Goal: Information Seeking & Learning: Understand process/instructions

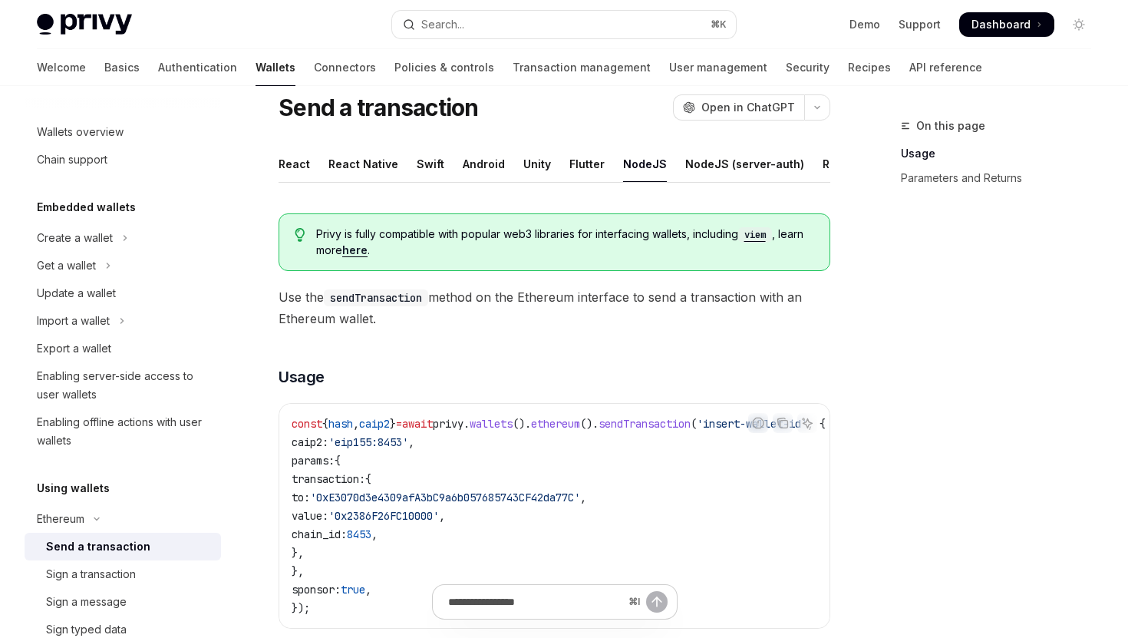
scroll to position [49, 0]
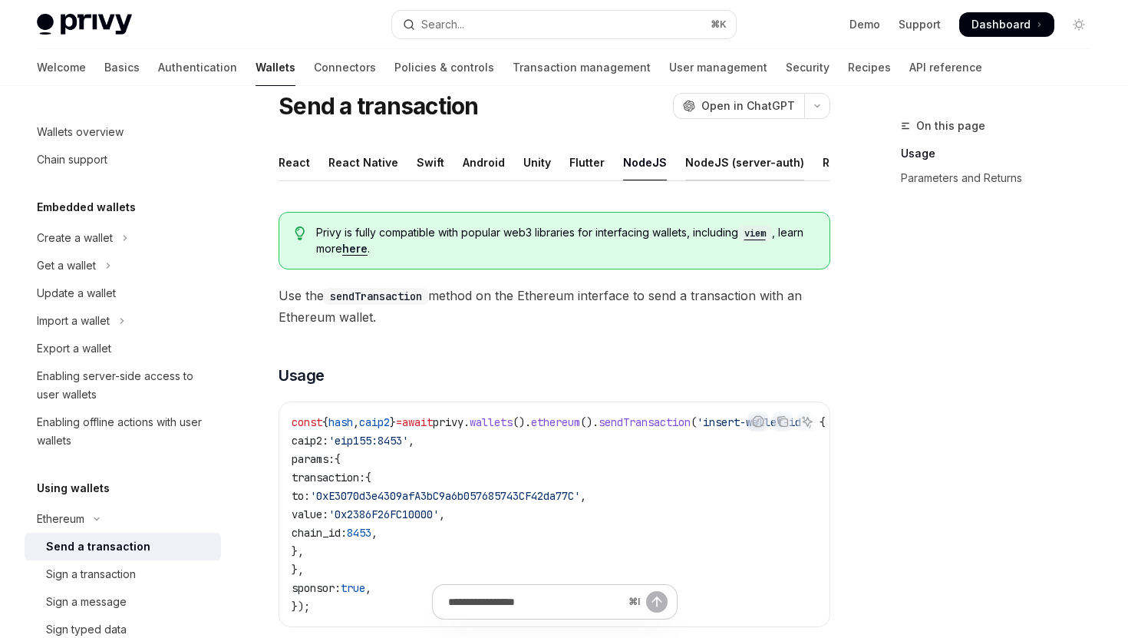
click at [744, 166] on div "NodeJS (server-auth)" at bounding box center [744, 162] width 119 height 36
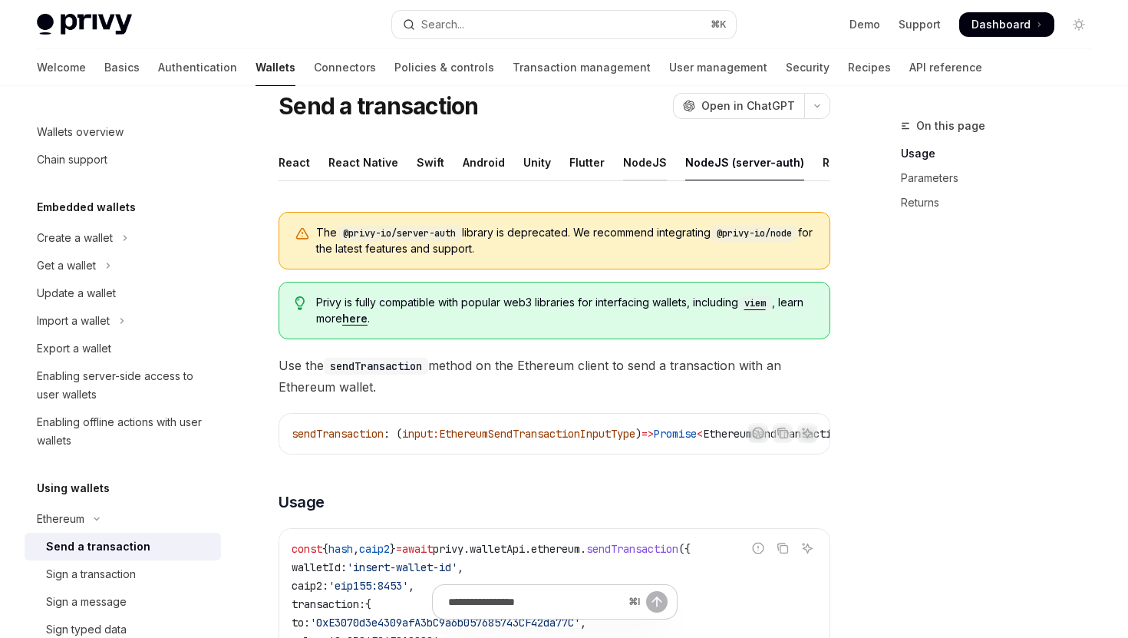
click at [630, 164] on div "NodeJS" at bounding box center [645, 162] width 44 height 36
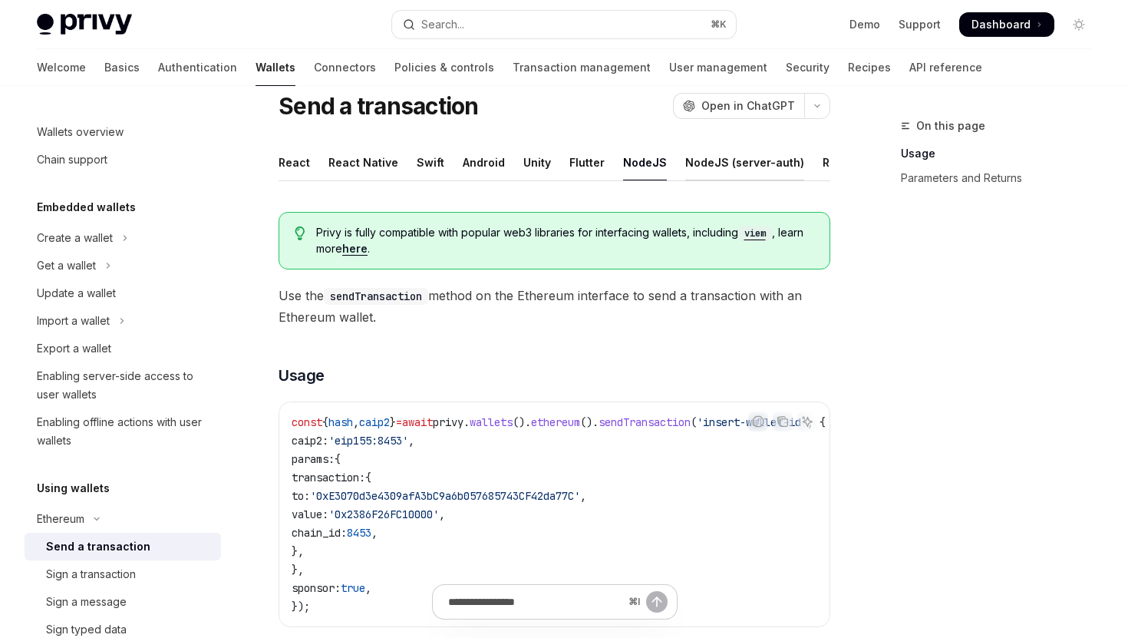
click at [699, 160] on div "NodeJS (server-auth)" at bounding box center [744, 162] width 119 height 36
type textarea "*"
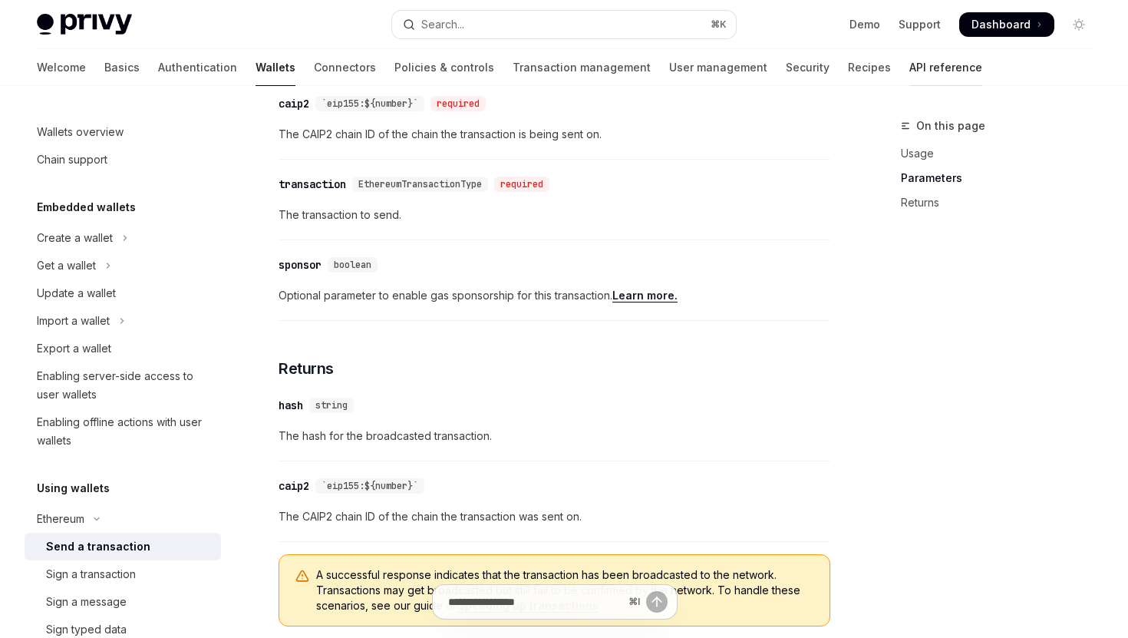
scroll to position [716, 0]
